Goal: Check status: Check status

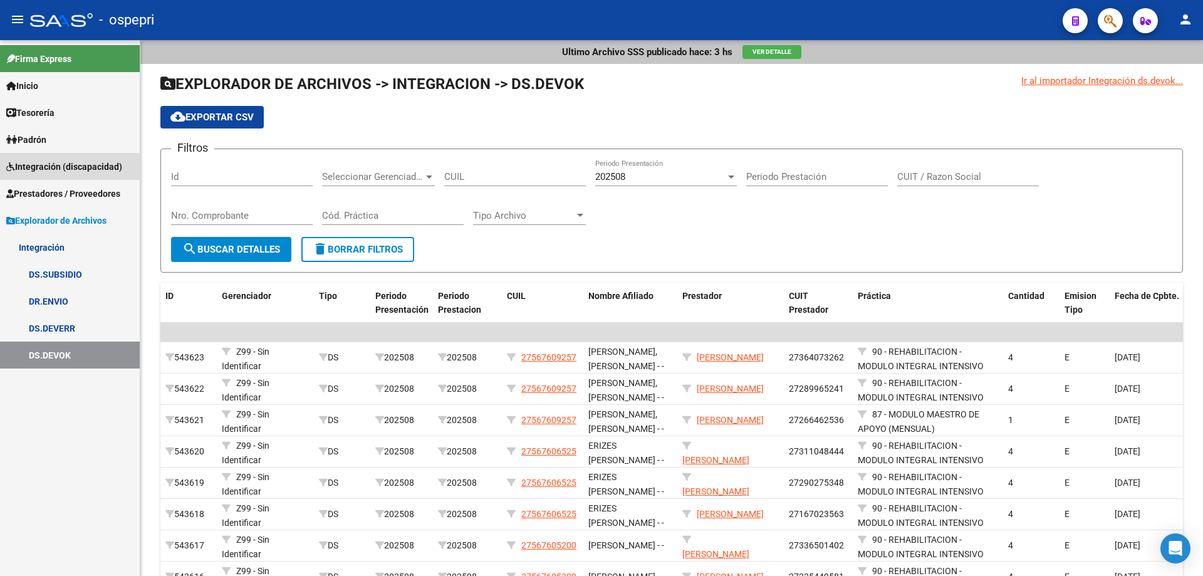
click at [36, 163] on span "Integración (discapacidad)" at bounding box center [64, 167] width 116 height 14
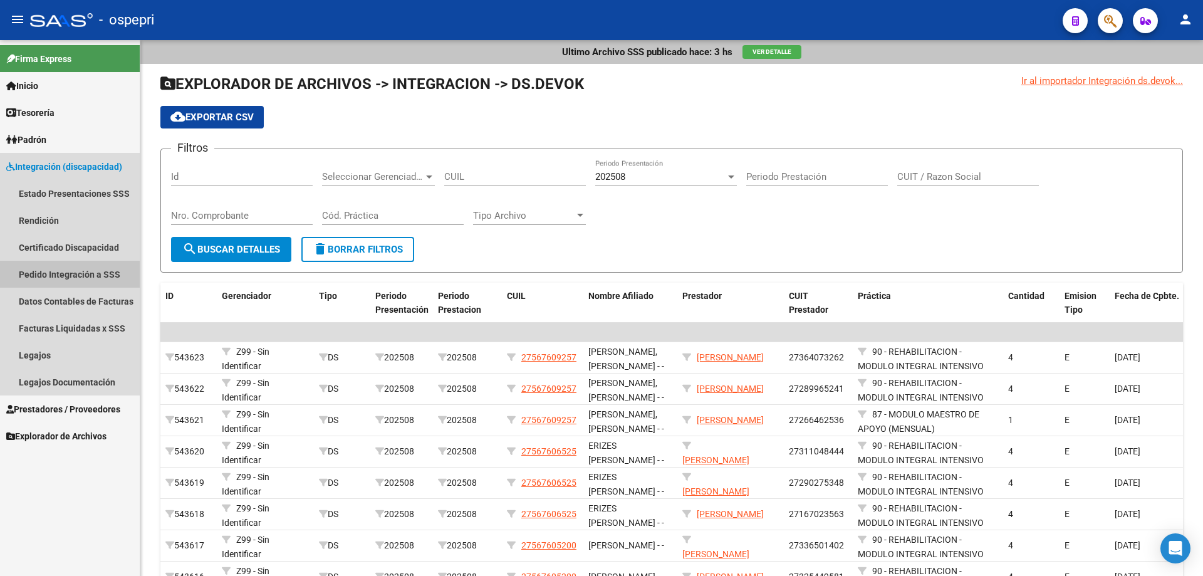
click at [70, 273] on link "Pedido Integración a SSS" at bounding box center [70, 274] width 140 height 27
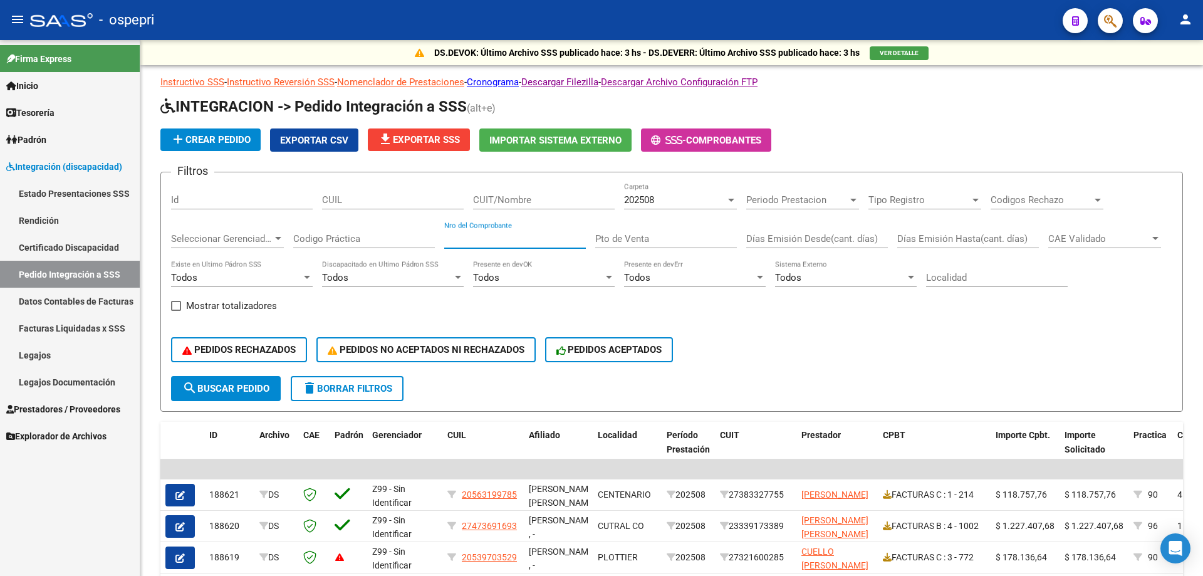
click at [476, 238] on input "Nro del Comprobante" at bounding box center [515, 238] width 142 height 11
type input "103"
click at [502, 196] on input "CUIT/Nombre" at bounding box center [544, 199] width 142 height 11
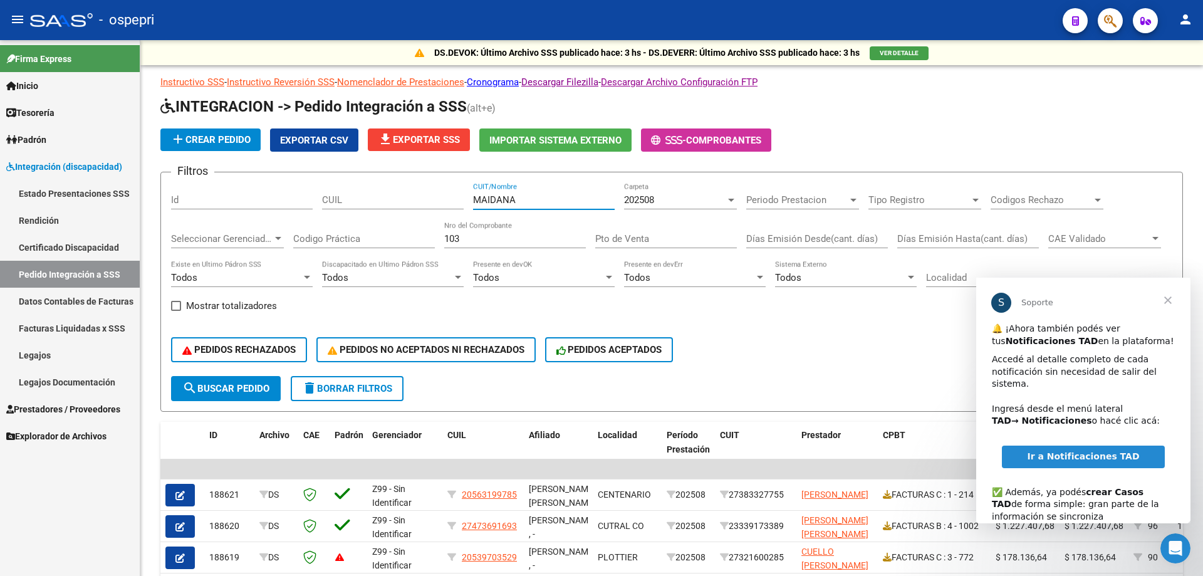
click at [1171, 301] on span "Cerrar" at bounding box center [1168, 300] width 45 height 45
click at [1169, 295] on span "Cerrar" at bounding box center [1168, 300] width 45 height 45
click at [219, 384] on span "search Buscar Pedido" at bounding box center [225, 388] width 87 height 11
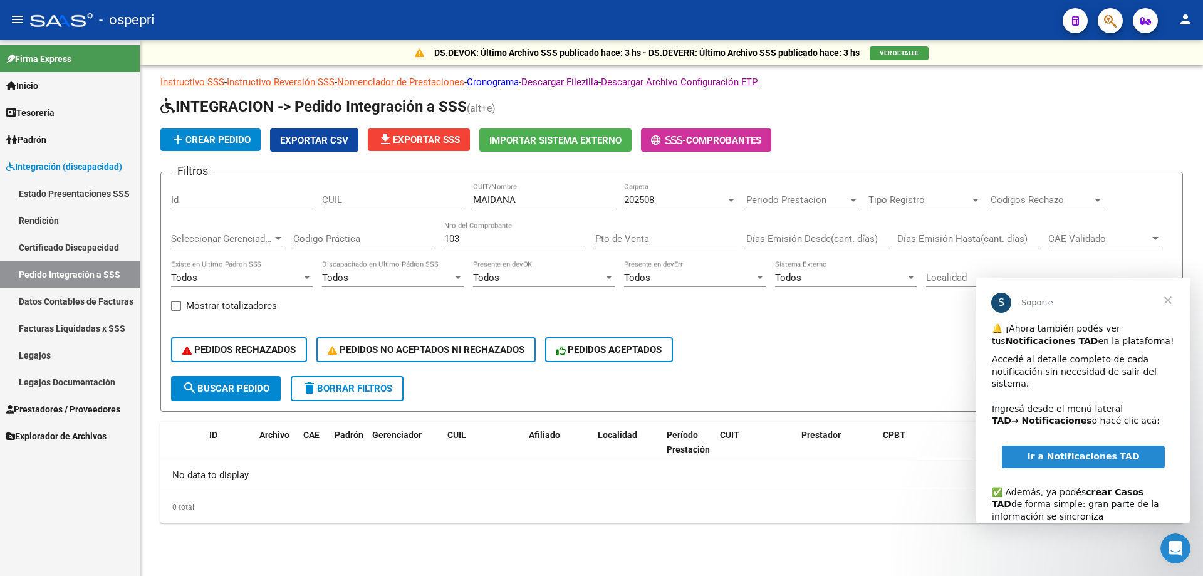
click at [1169, 296] on span "Cerrar" at bounding box center [1168, 300] width 45 height 45
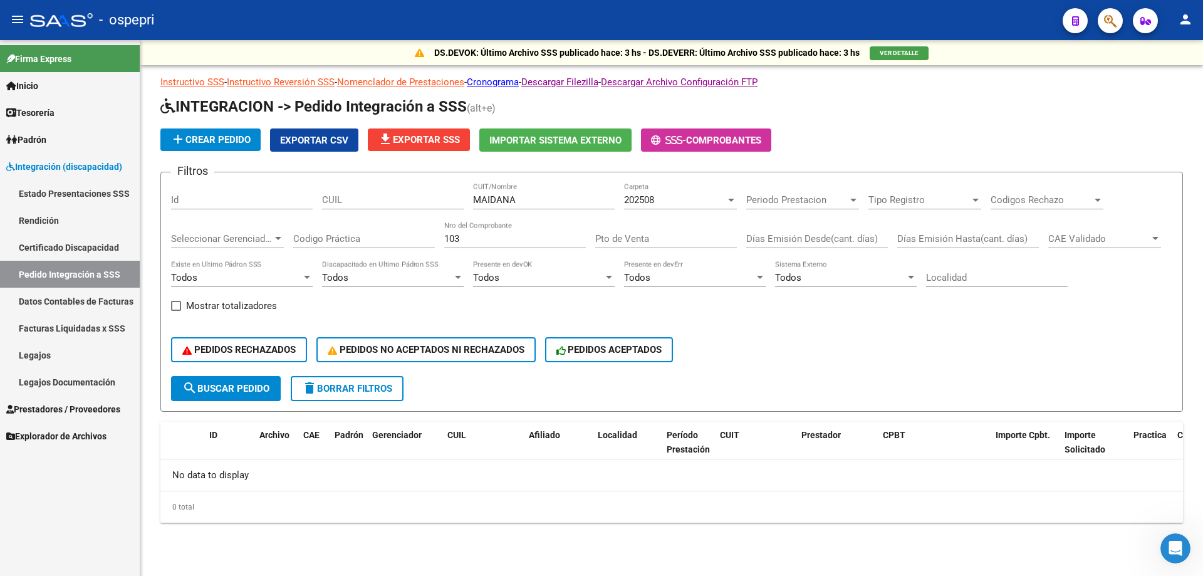
click at [733, 199] on div at bounding box center [731, 200] width 6 height 3
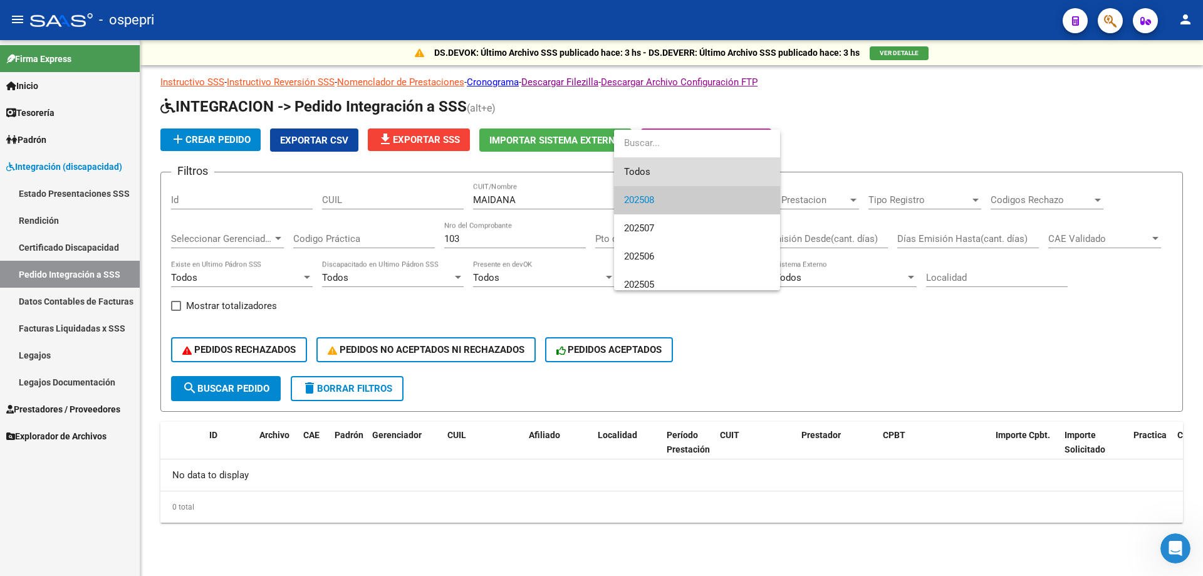
click at [693, 175] on span "Todos" at bounding box center [697, 172] width 146 height 28
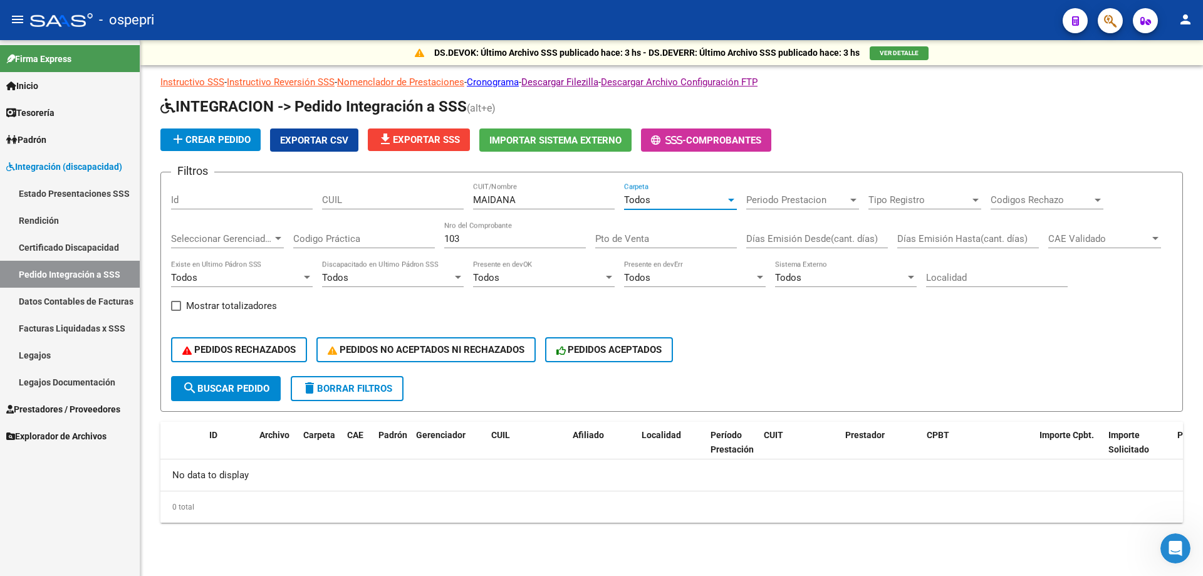
click at [528, 202] on input "MAIDANA" at bounding box center [544, 199] width 142 height 11
click at [473, 241] on input "103" at bounding box center [515, 238] width 142 height 11
click at [399, 187] on div "CUIL" at bounding box center [393, 195] width 142 height 27
click at [523, 201] on input "MAIDANA" at bounding box center [544, 199] width 142 height 11
type input "[PERSON_NAME]"
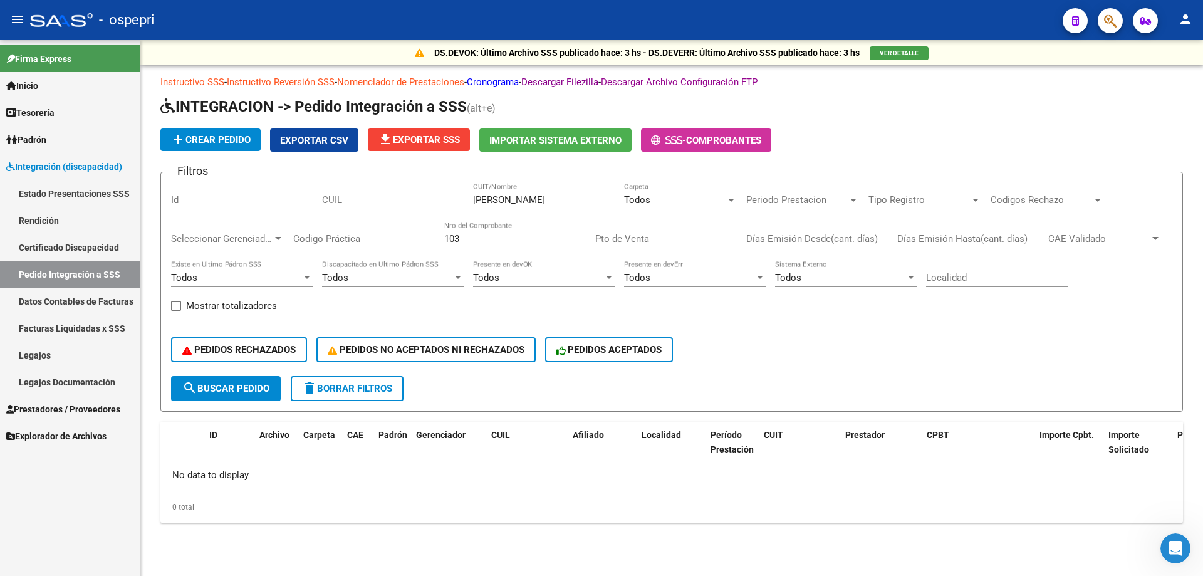
click at [471, 232] on div "103 Nro del Comprobante" at bounding box center [515, 234] width 142 height 27
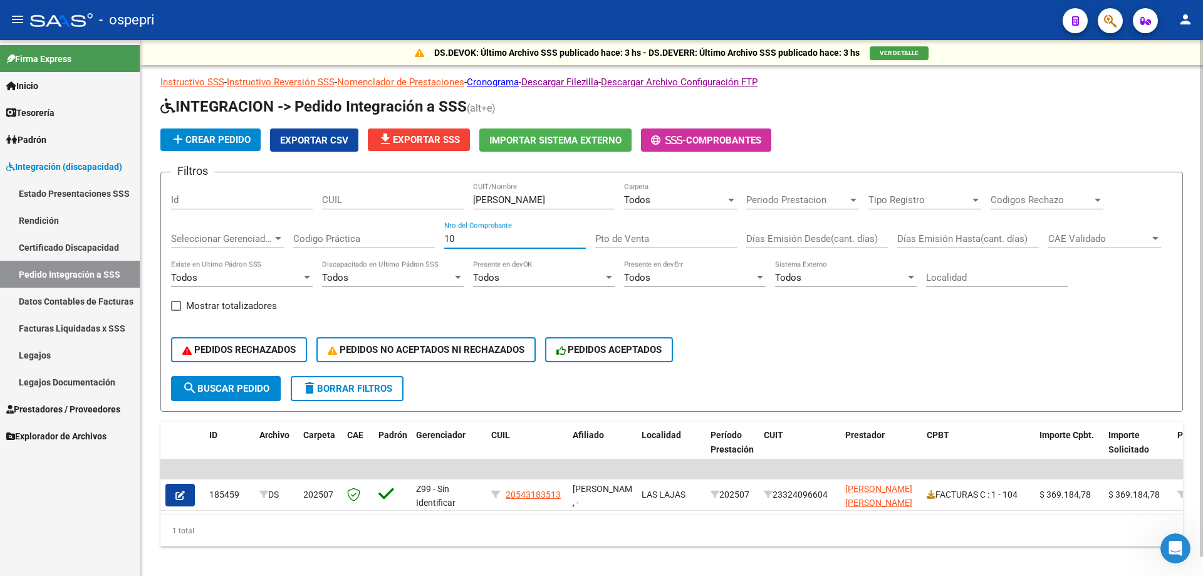
type input "103"
